Goal: Information Seeking & Learning: Understand process/instructions

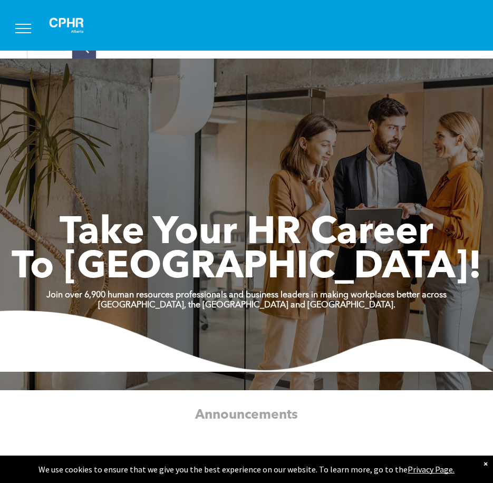
click at [23, 23] on button "menu" at bounding box center [22, 28] width 27 height 27
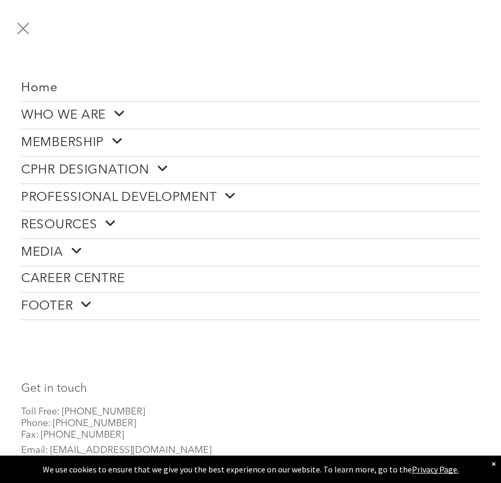
click at [161, 164] on span at bounding box center [158, 169] width 19 height 14
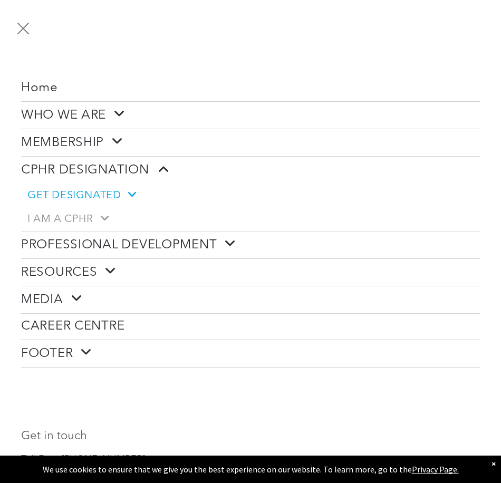
click at [118, 192] on span "GET DESIGNATED" at bounding box center [81, 195] width 108 height 13
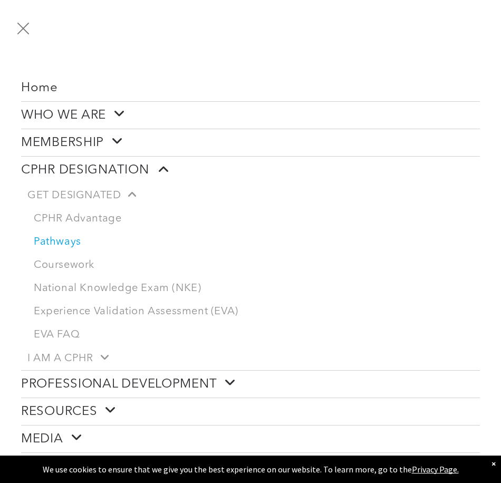
click at [57, 238] on link "Pathways" at bounding box center [253, 241] width 452 height 23
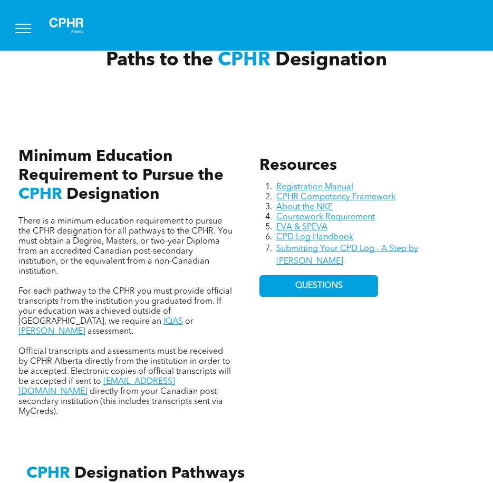
scroll to position [369, 0]
